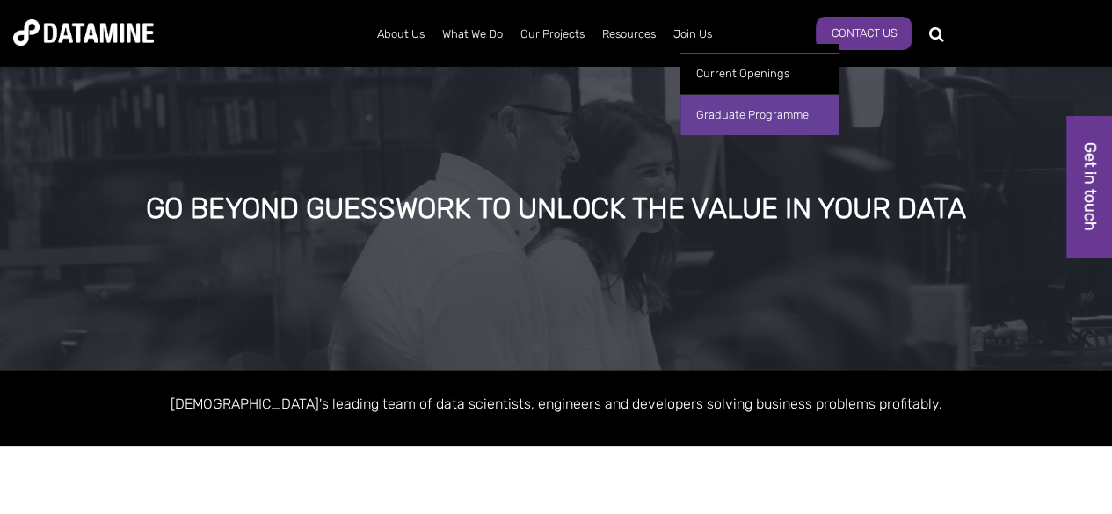
click at [739, 111] on link "Graduate Programme" at bounding box center [759, 114] width 158 height 41
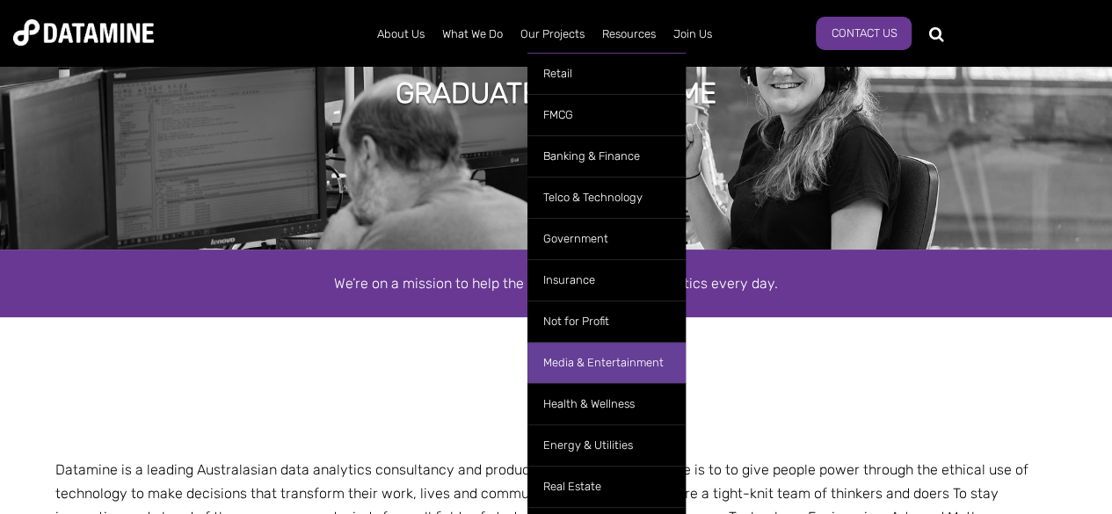
scroll to position [112, 0]
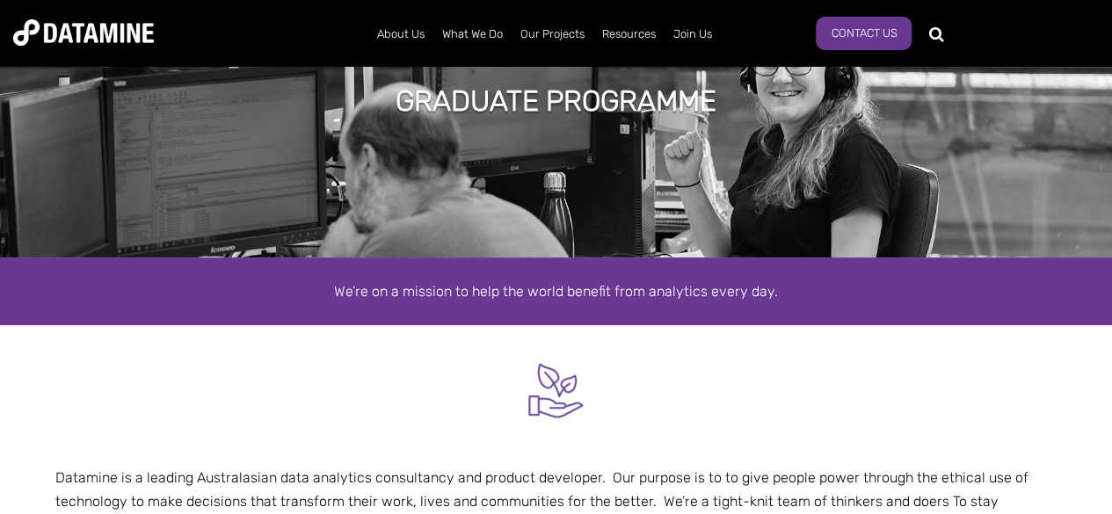
click at [841, 187] on div "GRADUATE Programme" at bounding box center [556, 104] width 1112 height 308
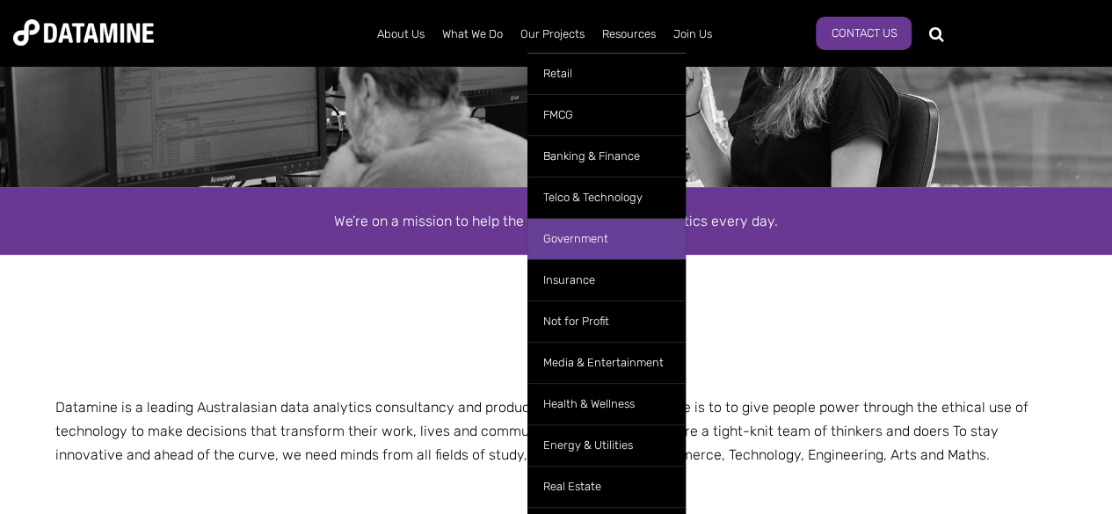
scroll to position [0, 0]
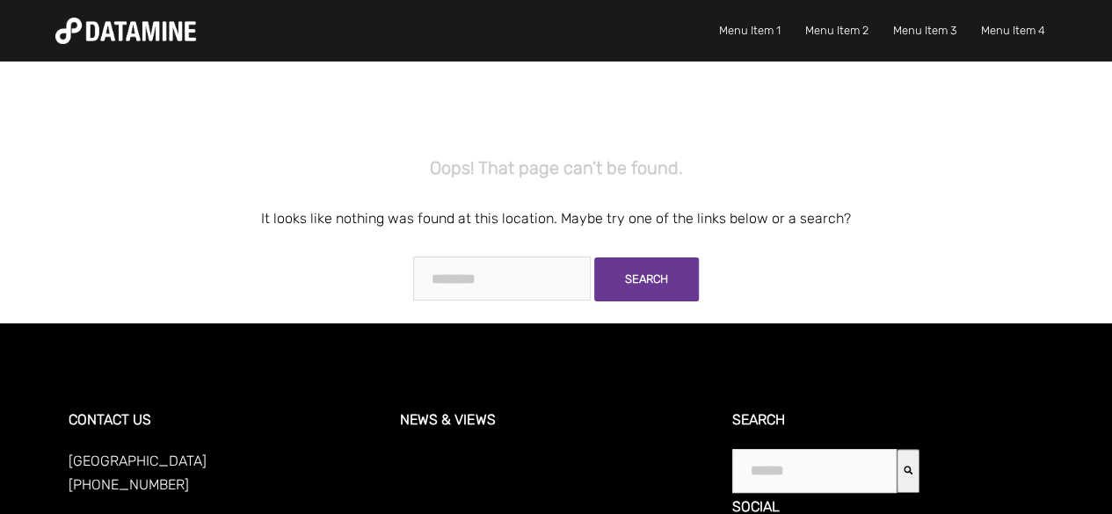
click at [146, 10] on div "Menu Item 1 Sub-menu Item 1 Another Item Sub-menu Item 2 Menu Item 2 Yet Anothe…" at bounding box center [556, 31] width 1112 height 62
click at [586, 283] on input "text" at bounding box center [502, 279] width 178 height 44
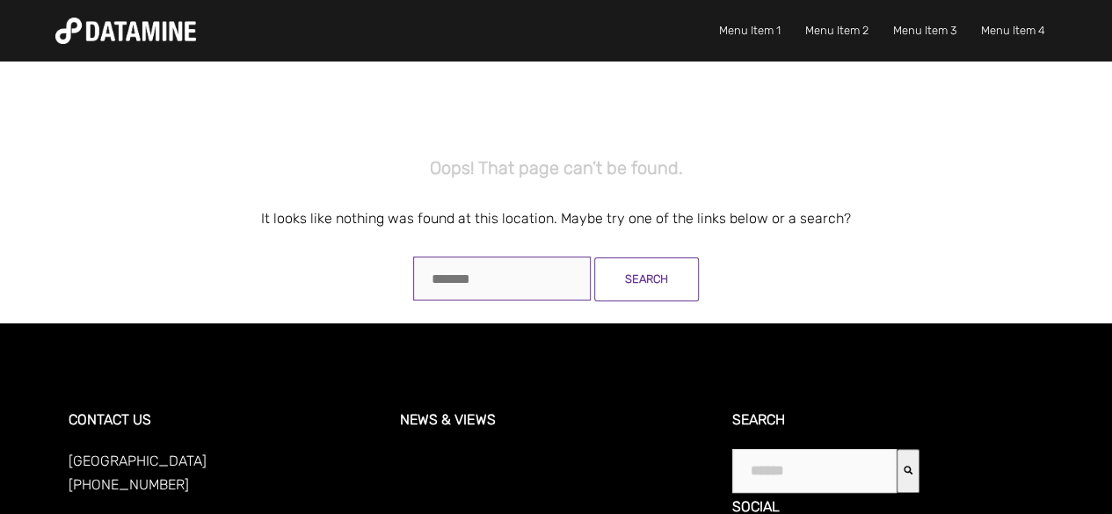
type input "*******"
click at [668, 271] on link "Search" at bounding box center [646, 280] width 105 height 44
